Goal: Task Accomplishment & Management: Manage account settings

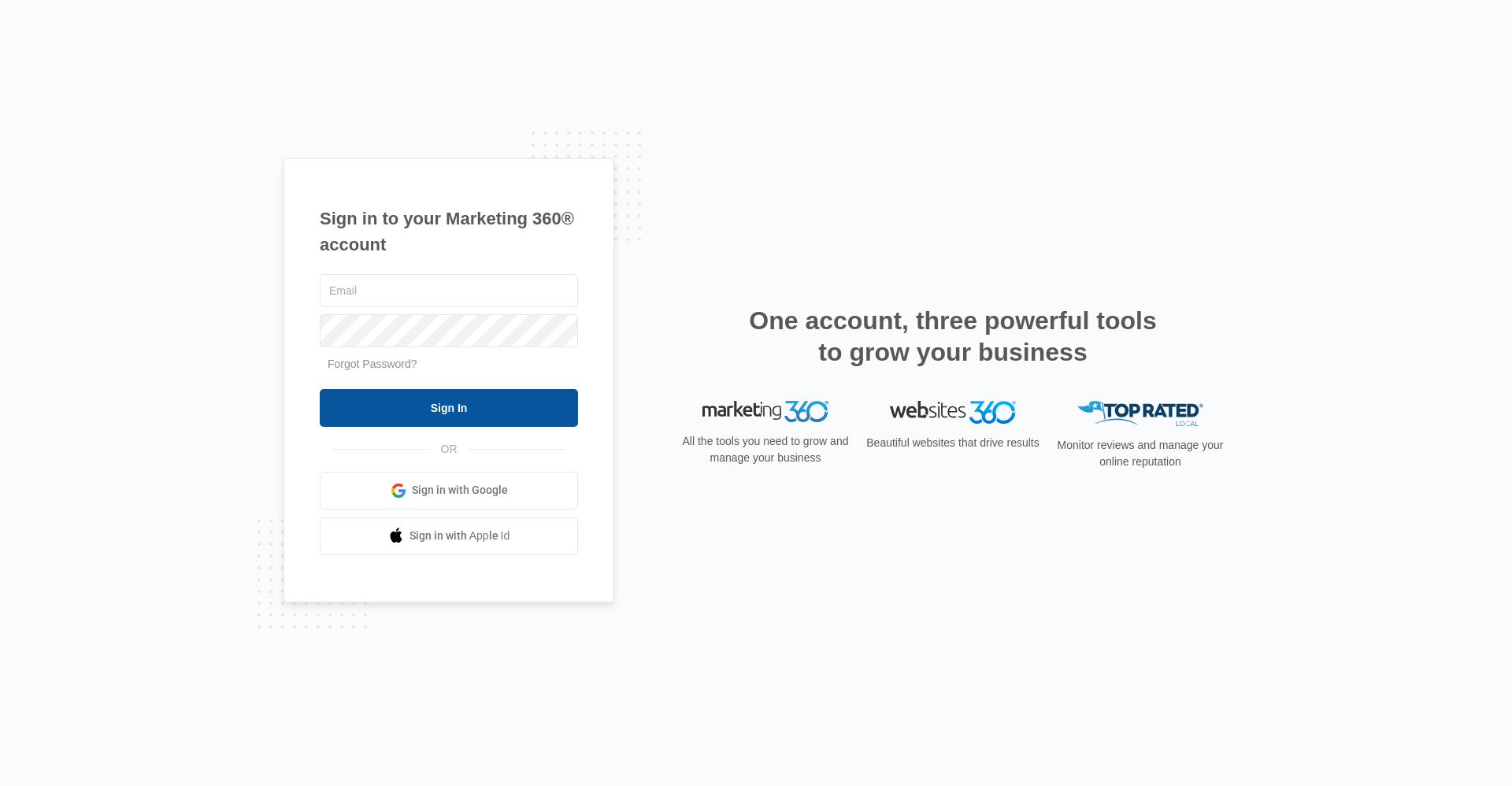
type input "[EMAIL_ADDRESS][DOMAIN_NAME]"
click at [555, 413] on input "Sign In" at bounding box center [448, 408] width 258 height 38
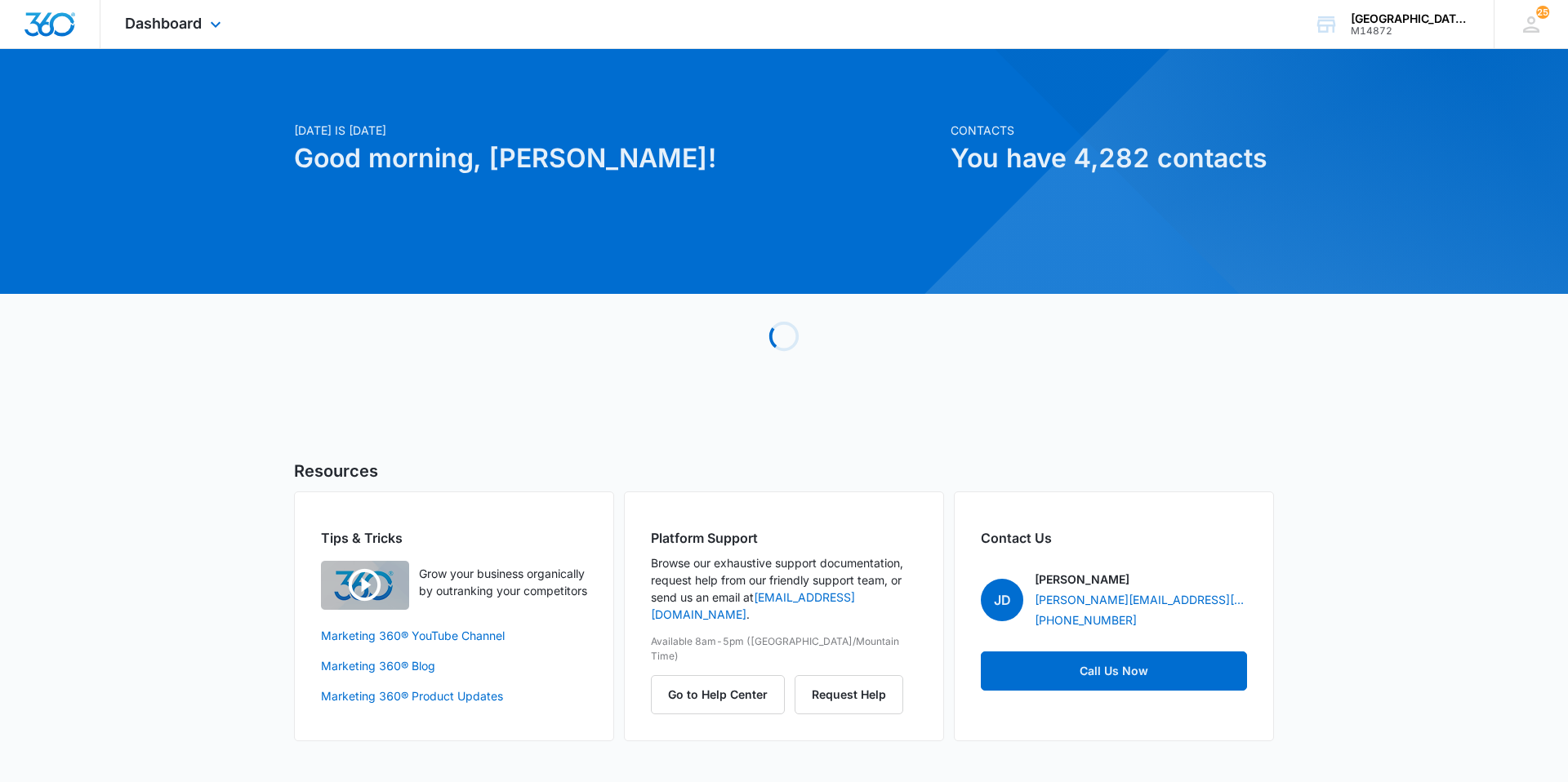
click at [234, 21] on div "Dashboard Apps Websites Forms CRM Email Social Content Ads Intelligence Files B…" at bounding box center [175, 24] width 149 height 48
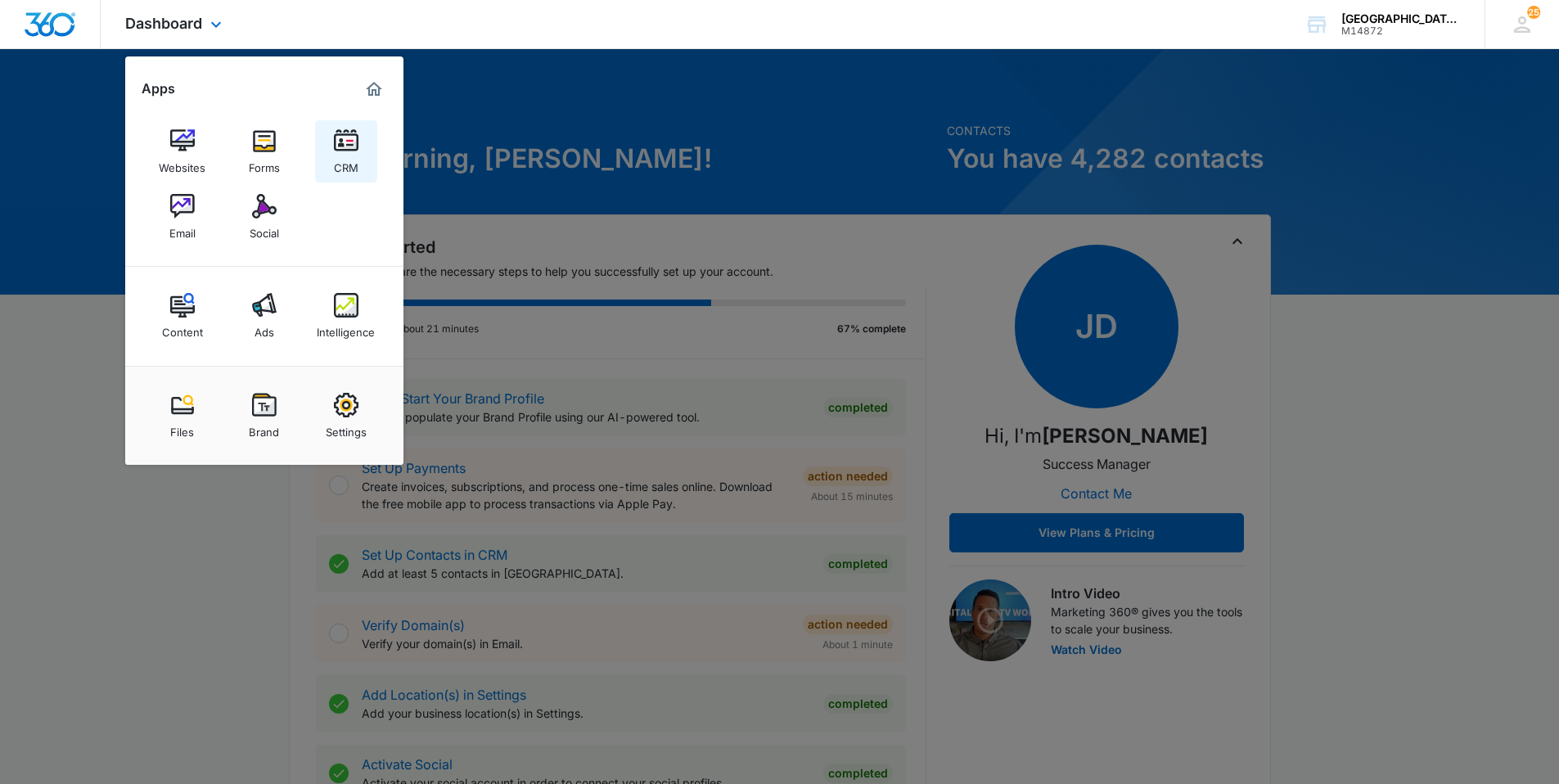
click at [337, 155] on div "CRM" at bounding box center [346, 164] width 25 height 22
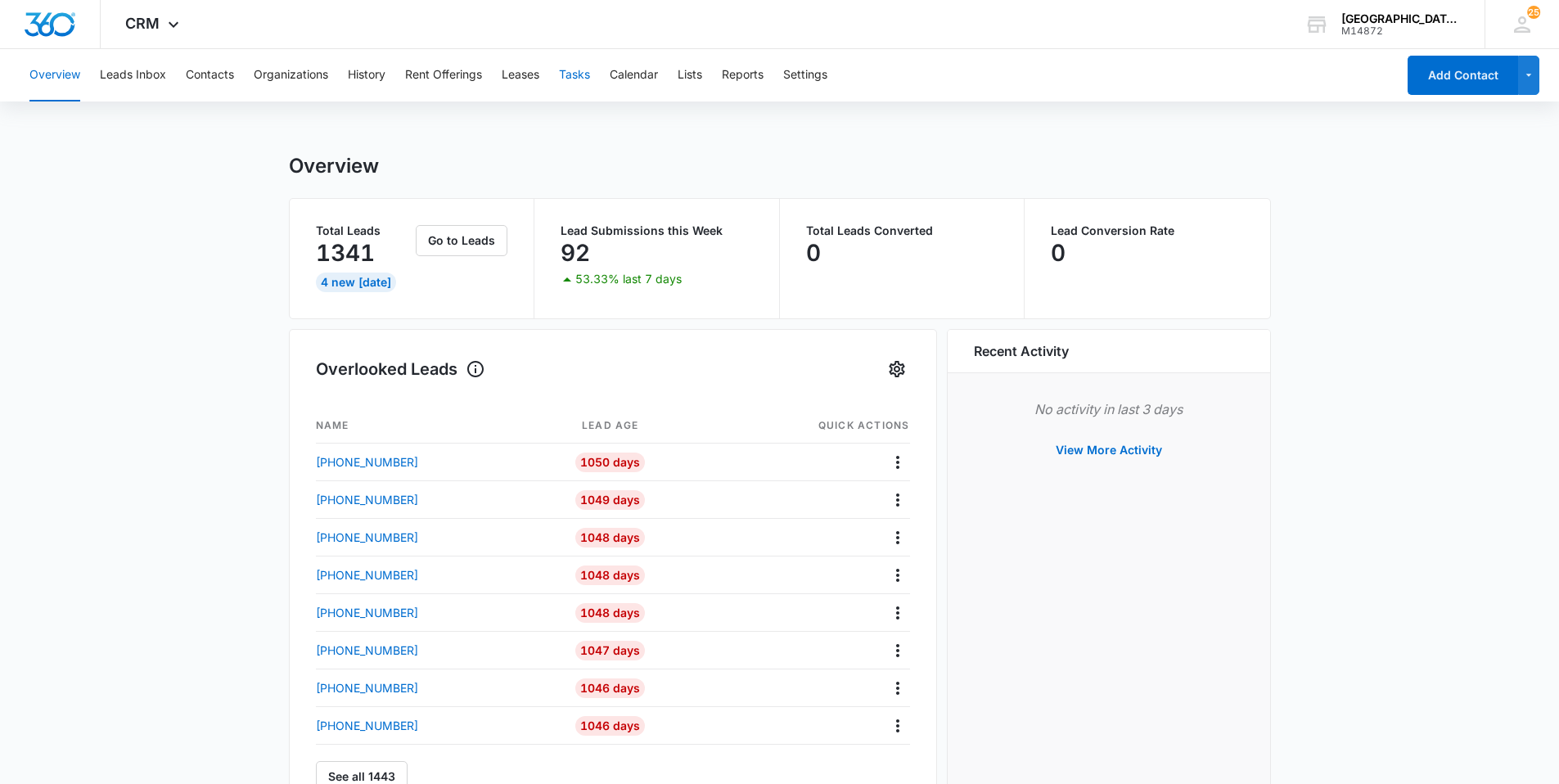
click at [576, 82] on button "Tasks" at bounding box center [574, 75] width 31 height 52
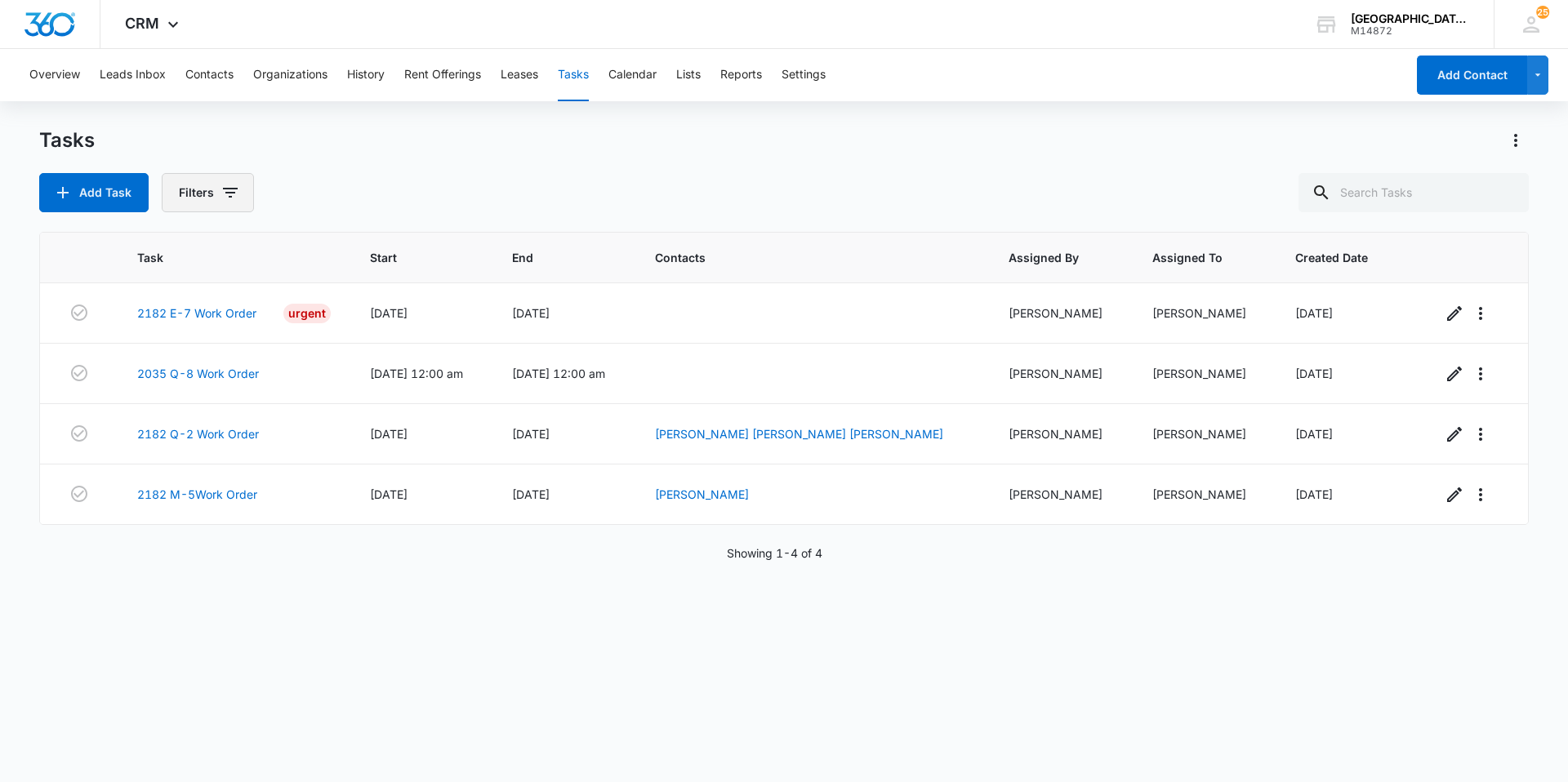
click at [209, 191] on button "Filters" at bounding box center [207, 192] width 92 height 39
click at [206, 389] on label "Complete" at bounding box center [275, 388] width 188 height 17
click at [182, 389] on input "Complete" at bounding box center [181, 388] width 1 height 1
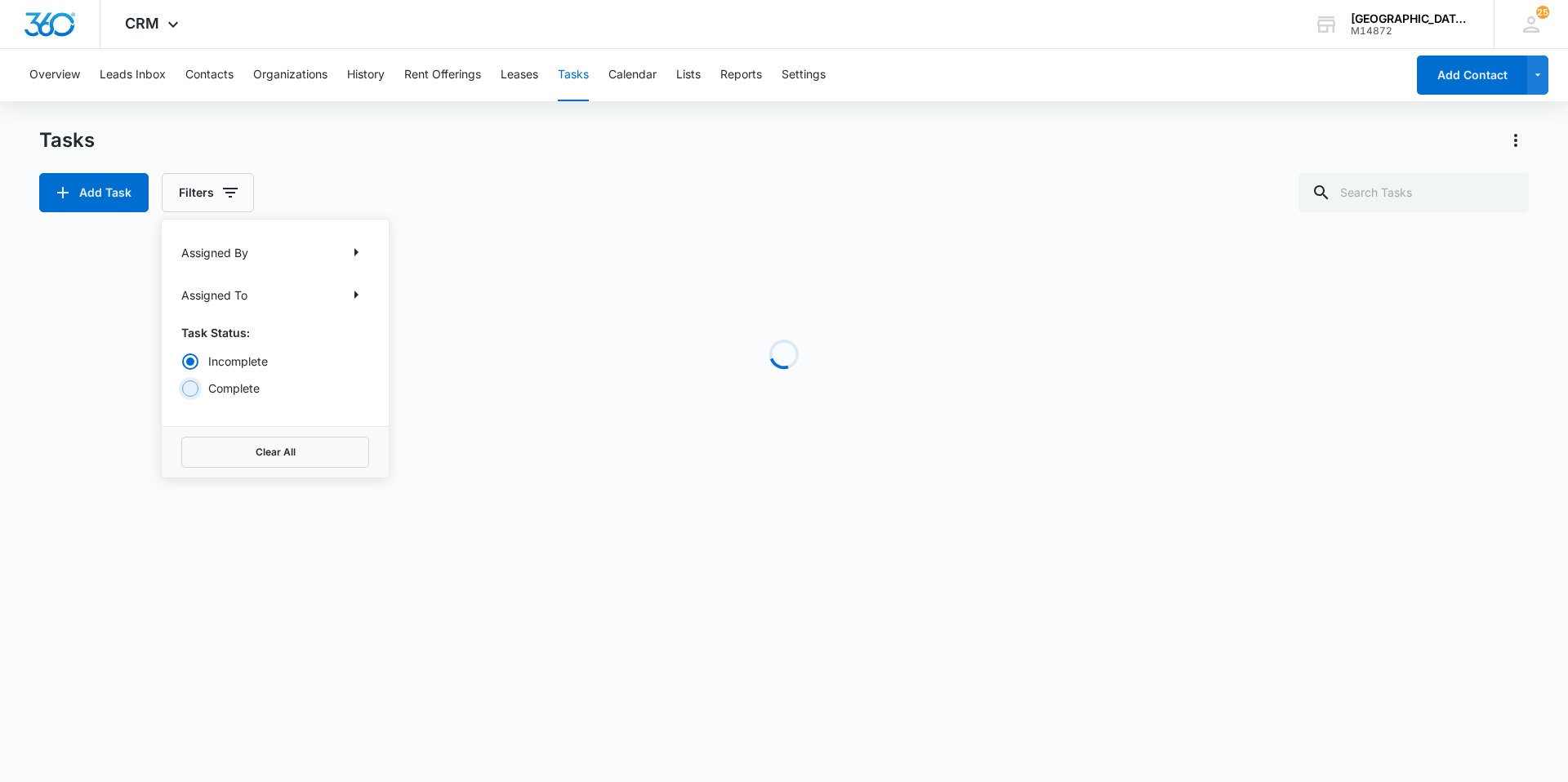
radio input "false"
radio input "true"
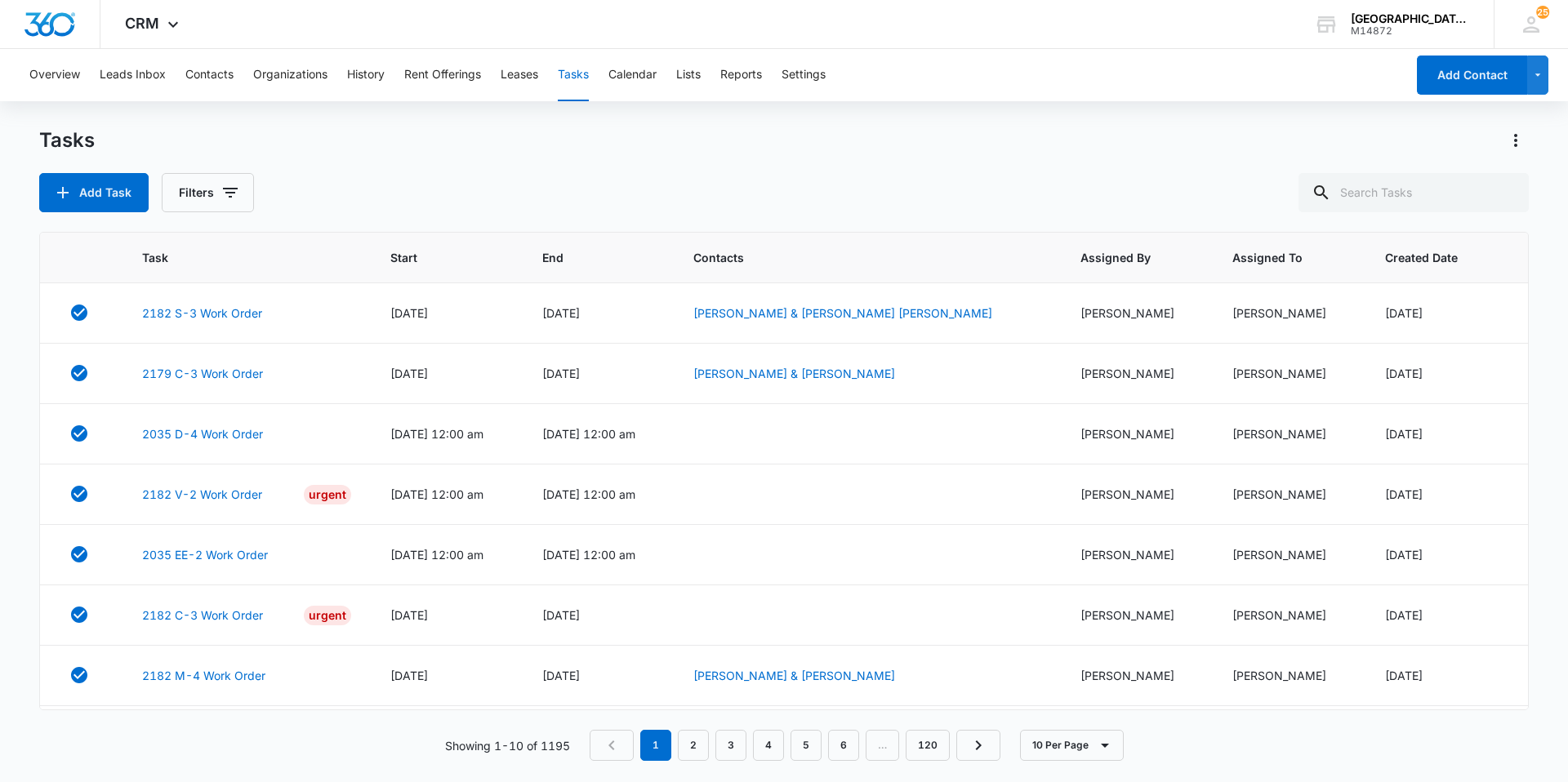
click at [436, 180] on div "Add Task Filters" at bounding box center [783, 192] width 1489 height 39
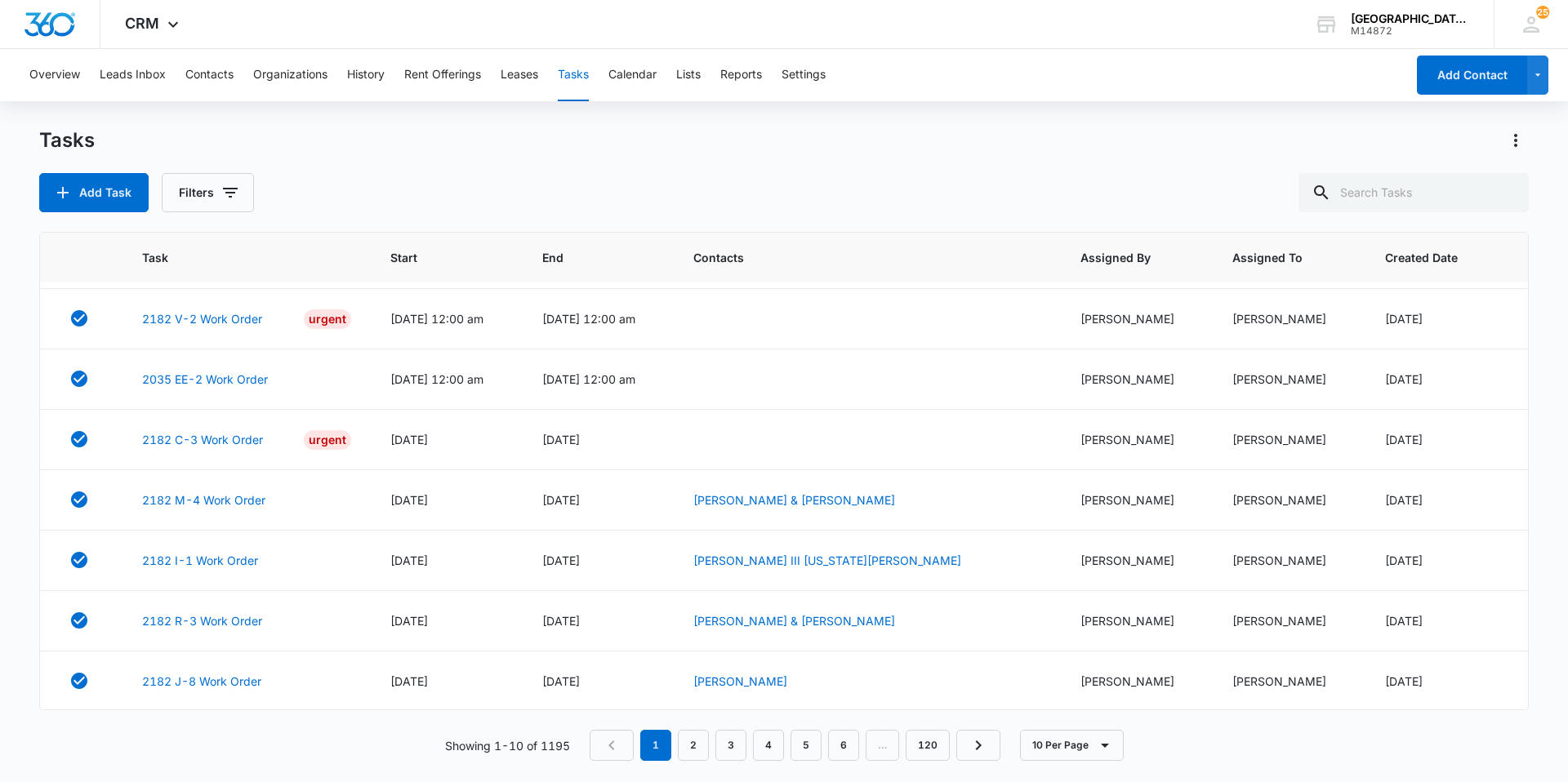
scroll to position [177, 0]
click at [206, 504] on link "2182 M-4 Work Order" at bounding box center [203, 498] width 123 height 17
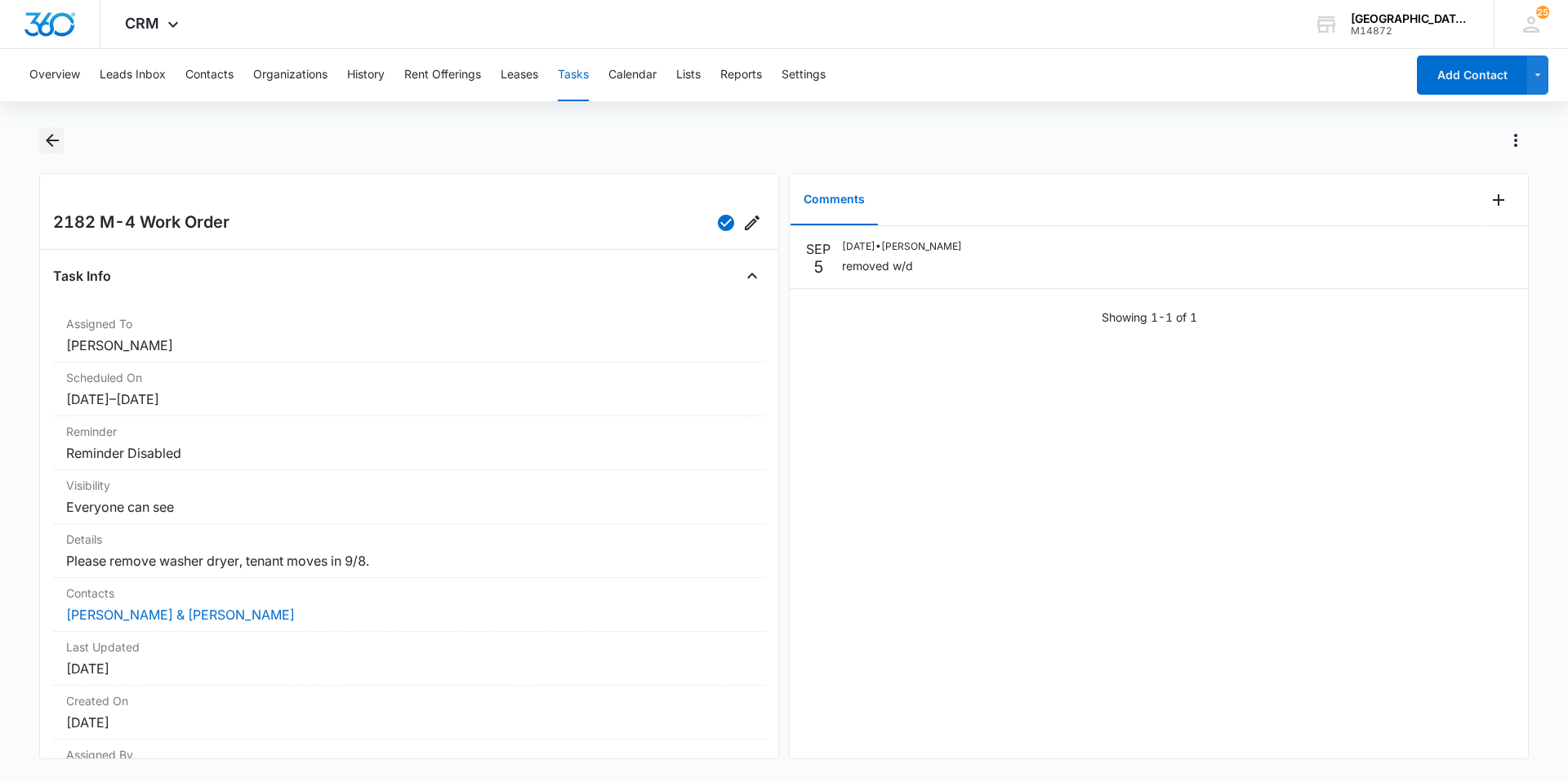
click at [52, 131] on icon "Back" at bounding box center [52, 141] width 20 height 20
